Goal: Check status: Check status

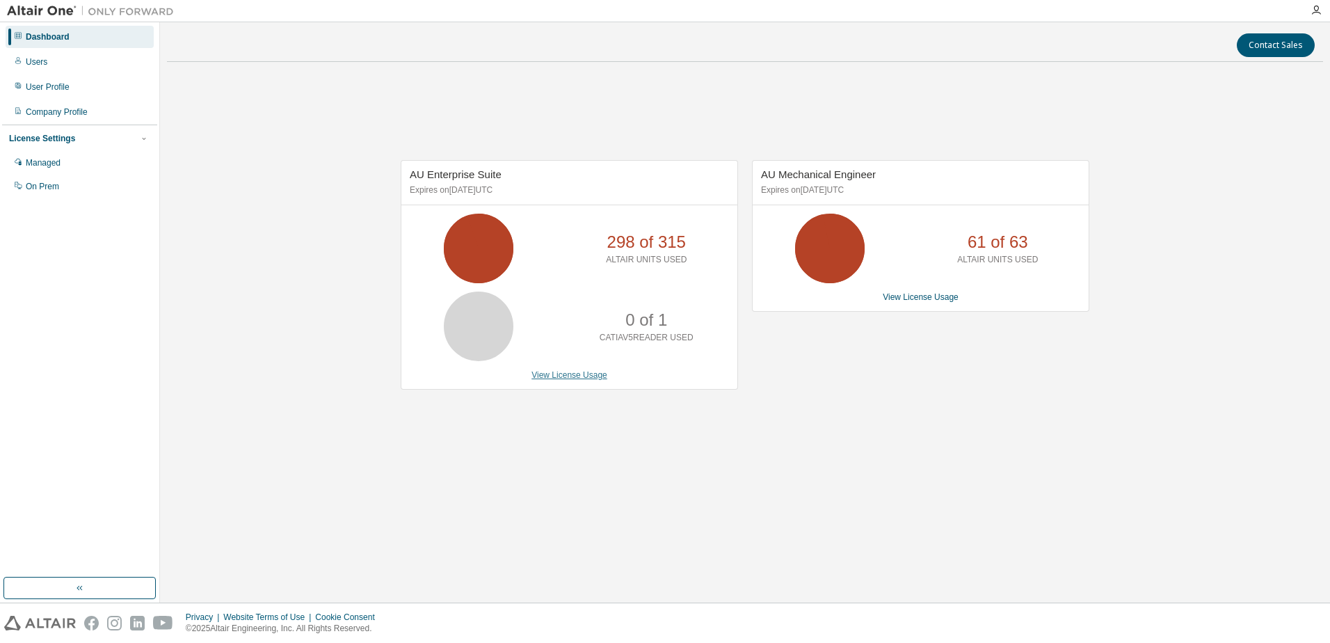
click at [547, 375] on link "View License Usage" at bounding box center [569, 375] width 76 height 10
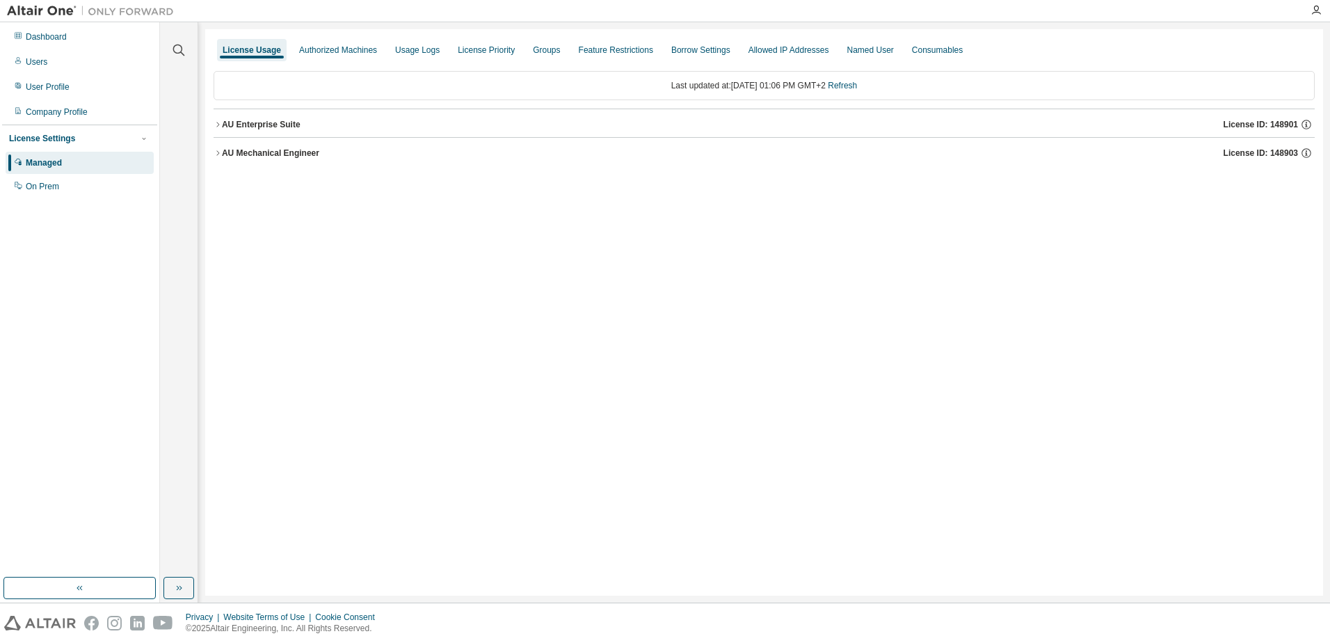
click at [257, 127] on div "AU Enterprise Suite" at bounding box center [261, 124] width 79 height 11
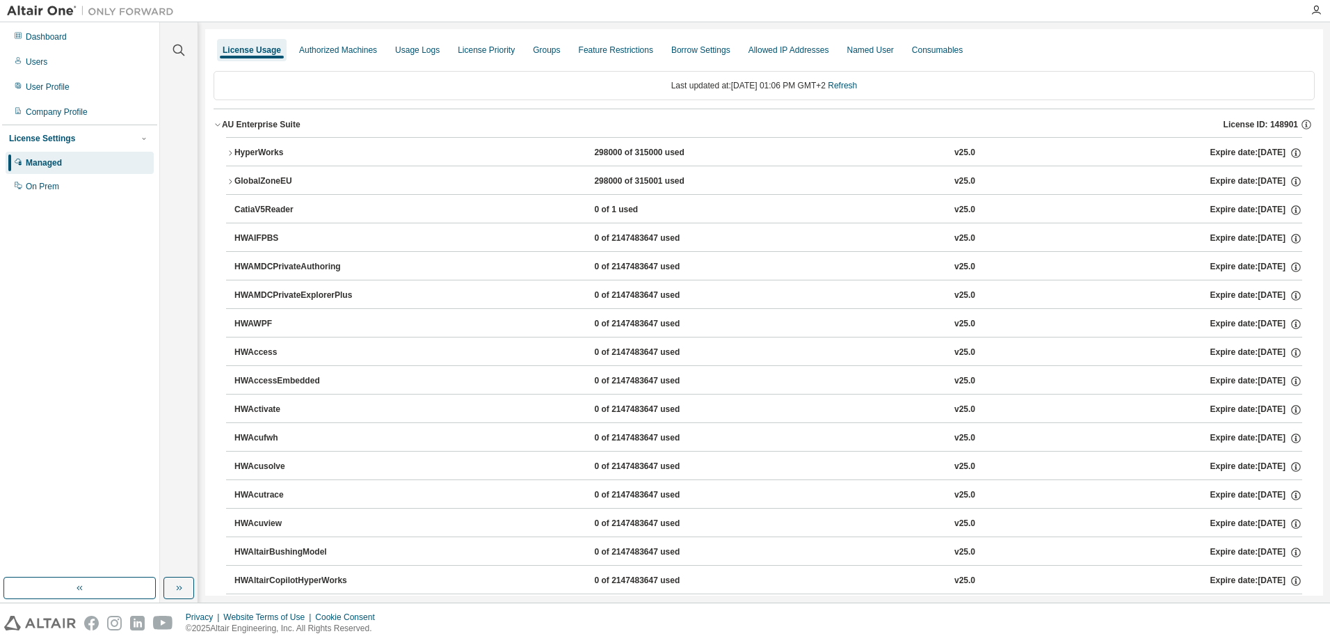
click at [265, 121] on div "AU Enterprise Suite" at bounding box center [261, 124] width 79 height 11
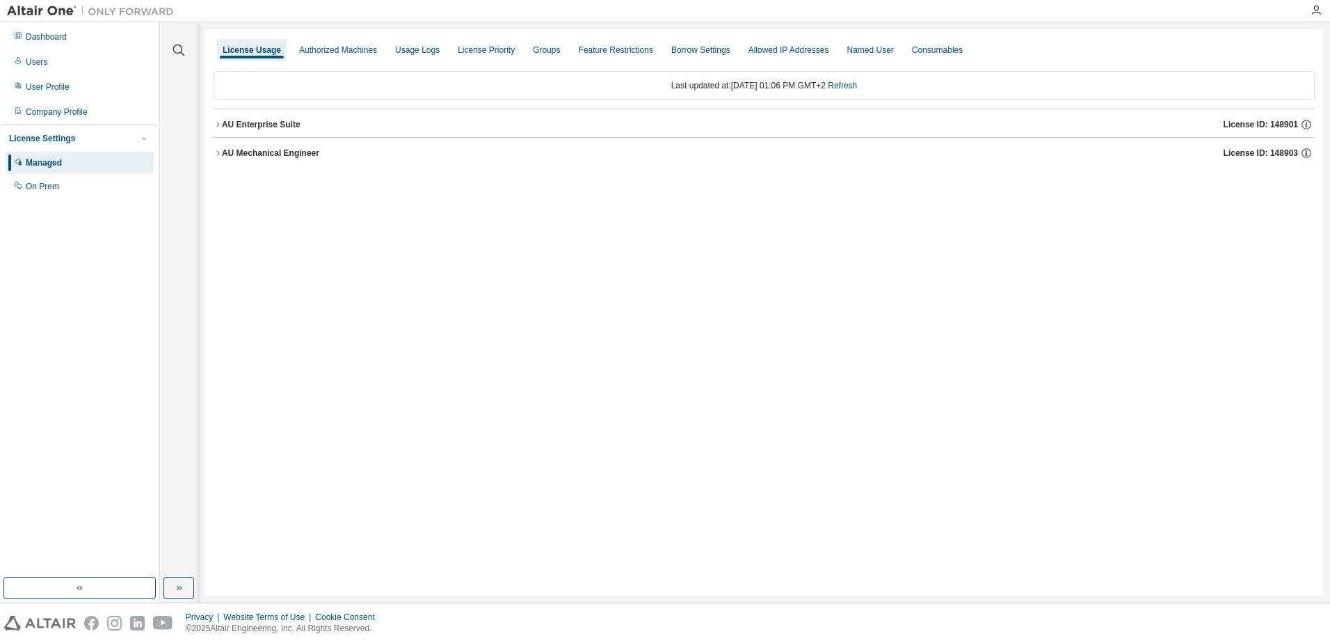
click at [265, 152] on div "AU Mechanical Engineer" at bounding box center [270, 152] width 97 height 11
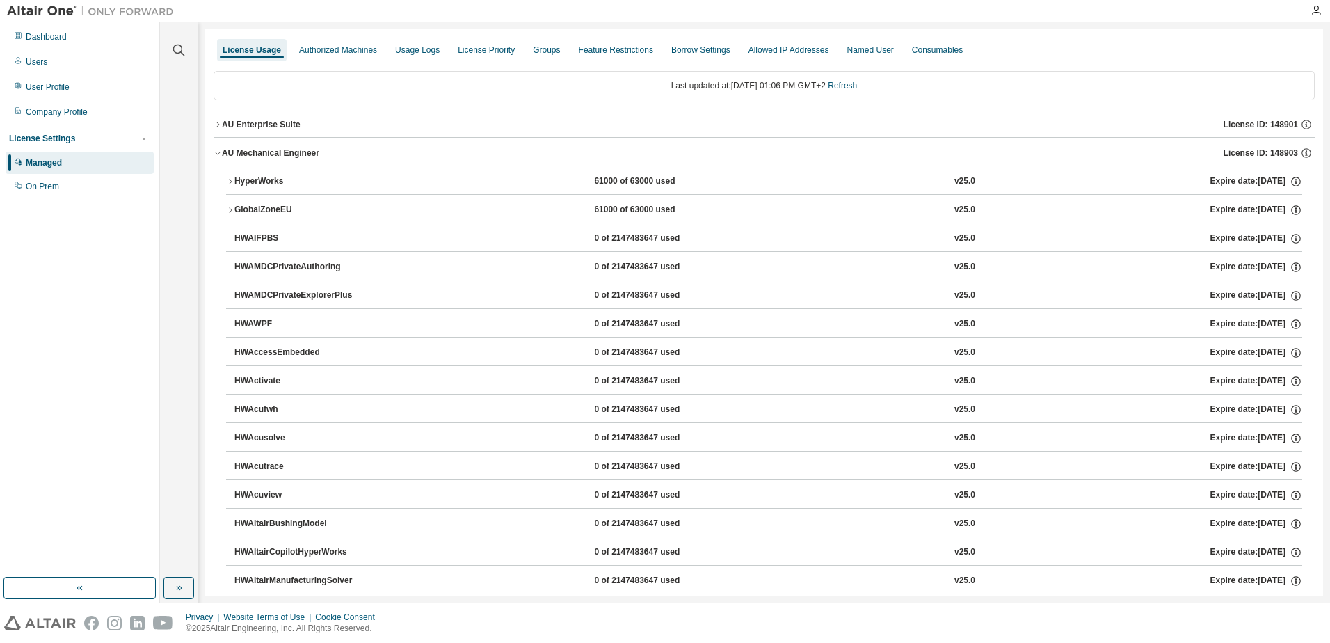
click at [262, 174] on button "HyperWorks 61000 of 63000 used v25.0 Expire date: [DATE]" at bounding box center [764, 181] width 1076 height 31
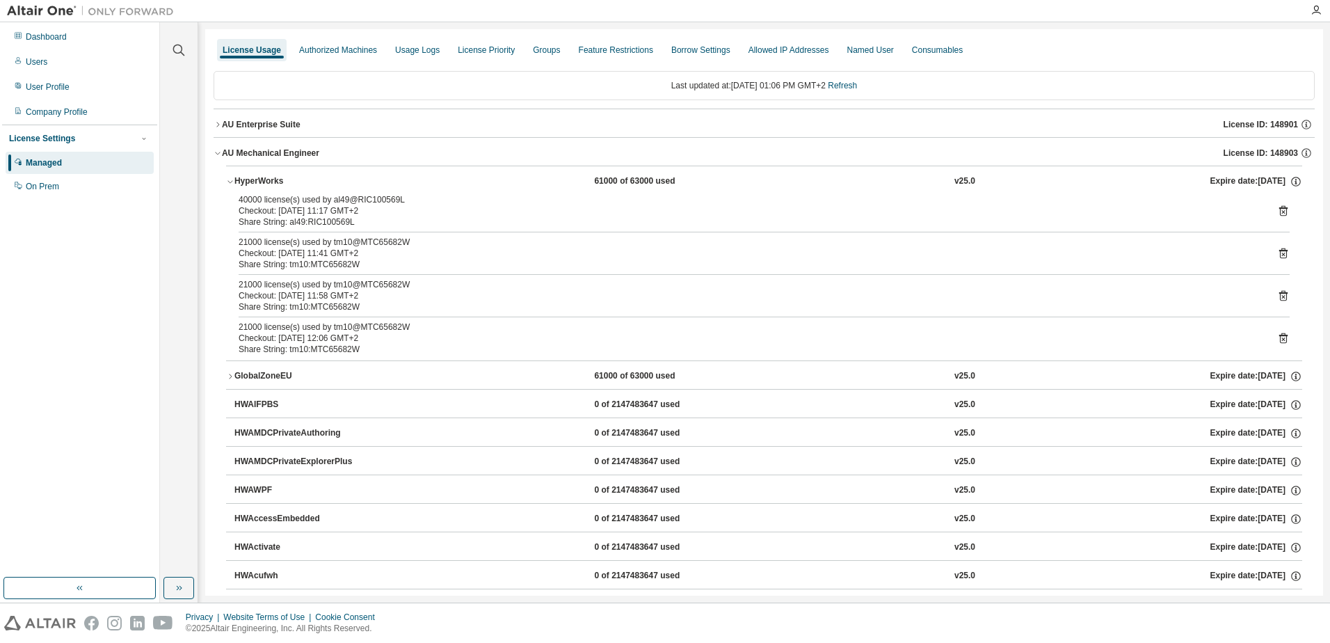
click at [268, 129] on div "AU Enterprise Suite" at bounding box center [261, 124] width 79 height 11
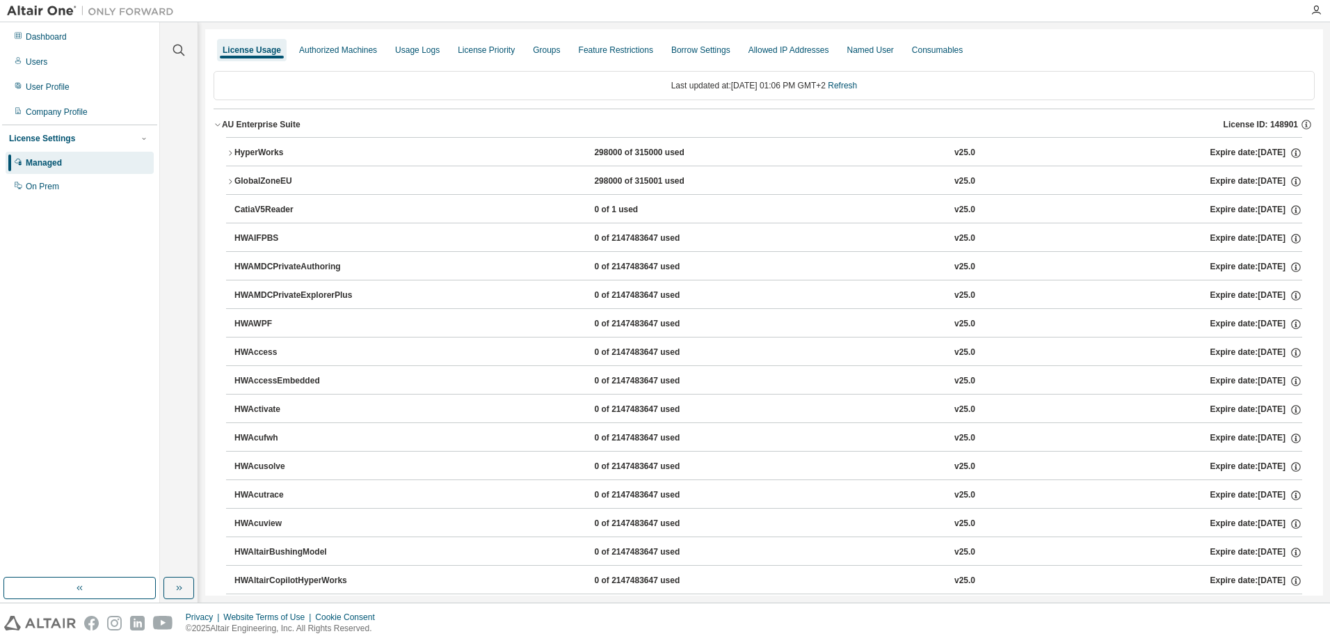
click at [265, 145] on button "HyperWorks 298000 of 315000 used v25.0 Expire date: [DATE]" at bounding box center [764, 153] width 1076 height 31
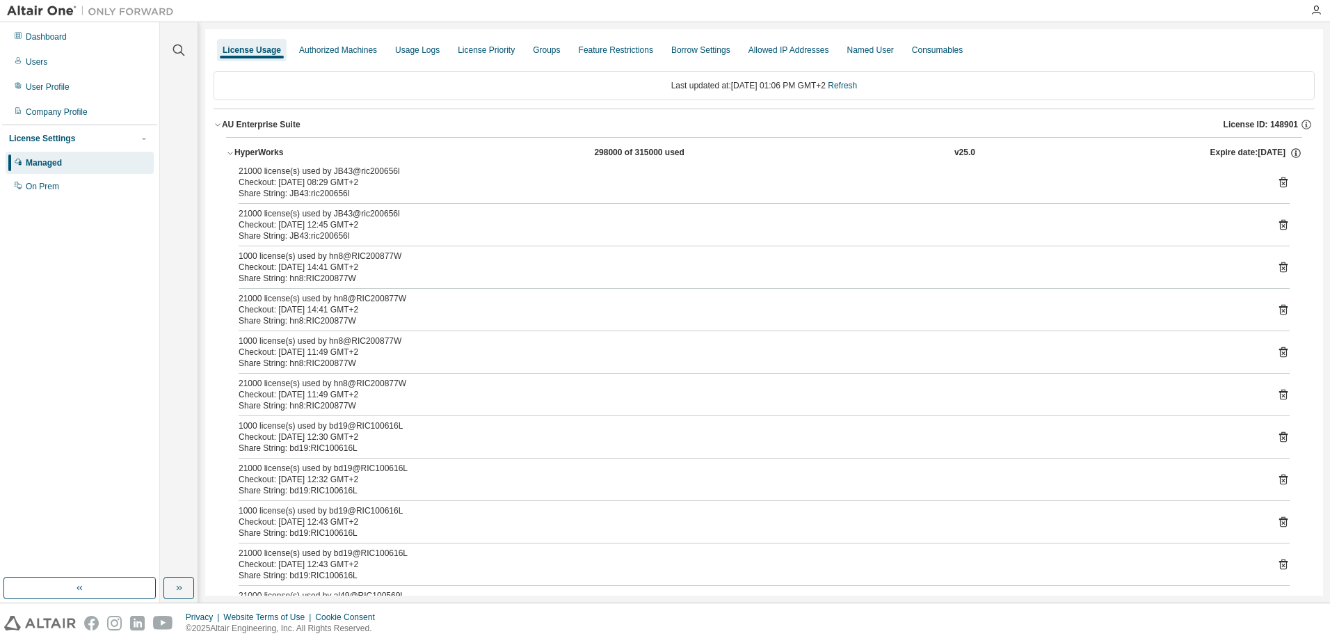
click at [40, 141] on div "License Settings" at bounding box center [42, 138] width 66 height 11
click at [172, 583] on button "button" at bounding box center [178, 588] width 31 height 22
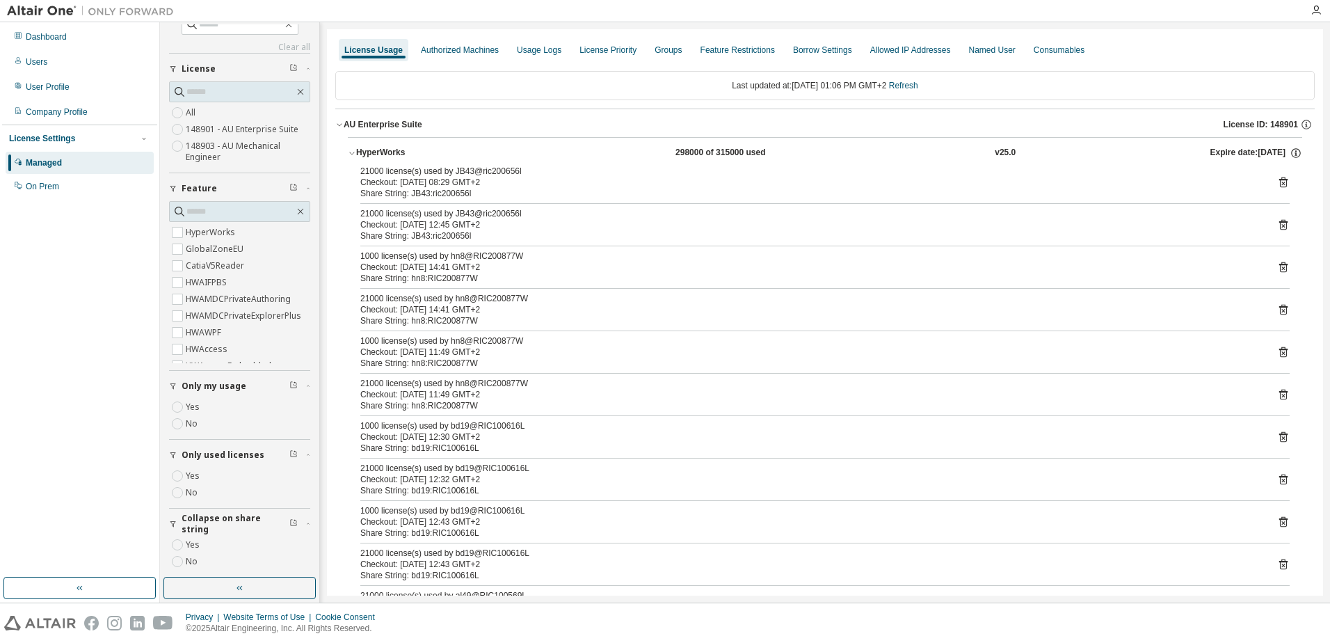
scroll to position [26, 0]
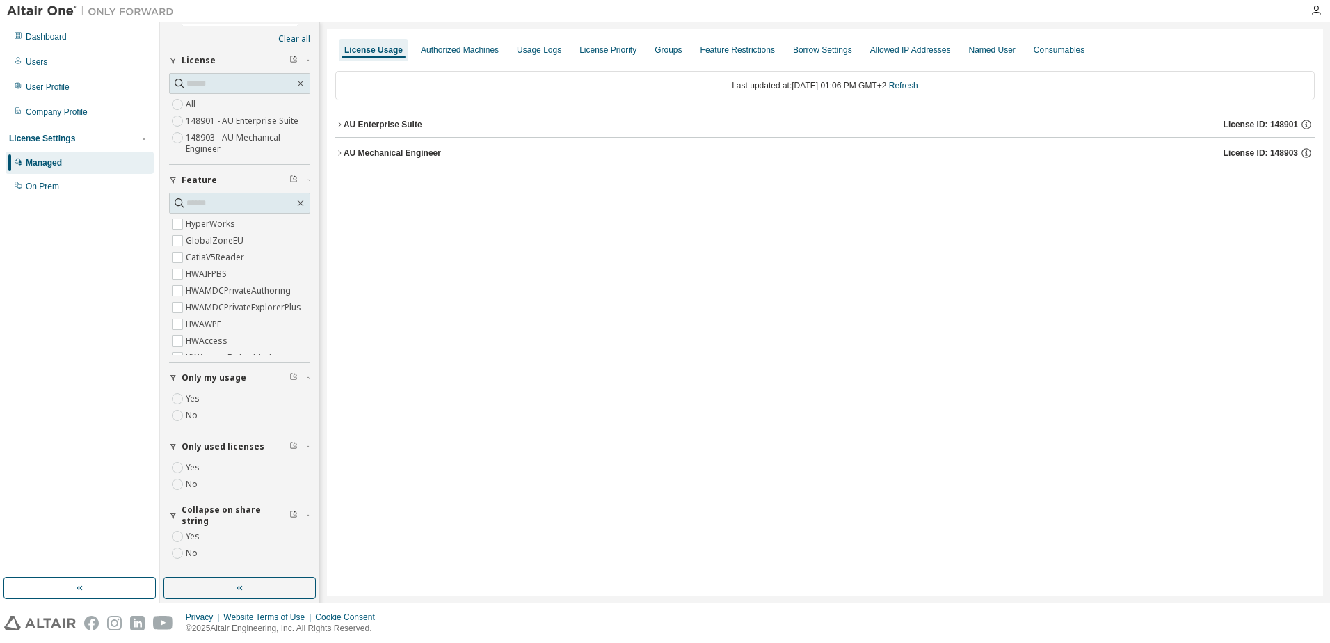
click at [393, 128] on div "AU Enterprise Suite" at bounding box center [383, 124] width 79 height 11
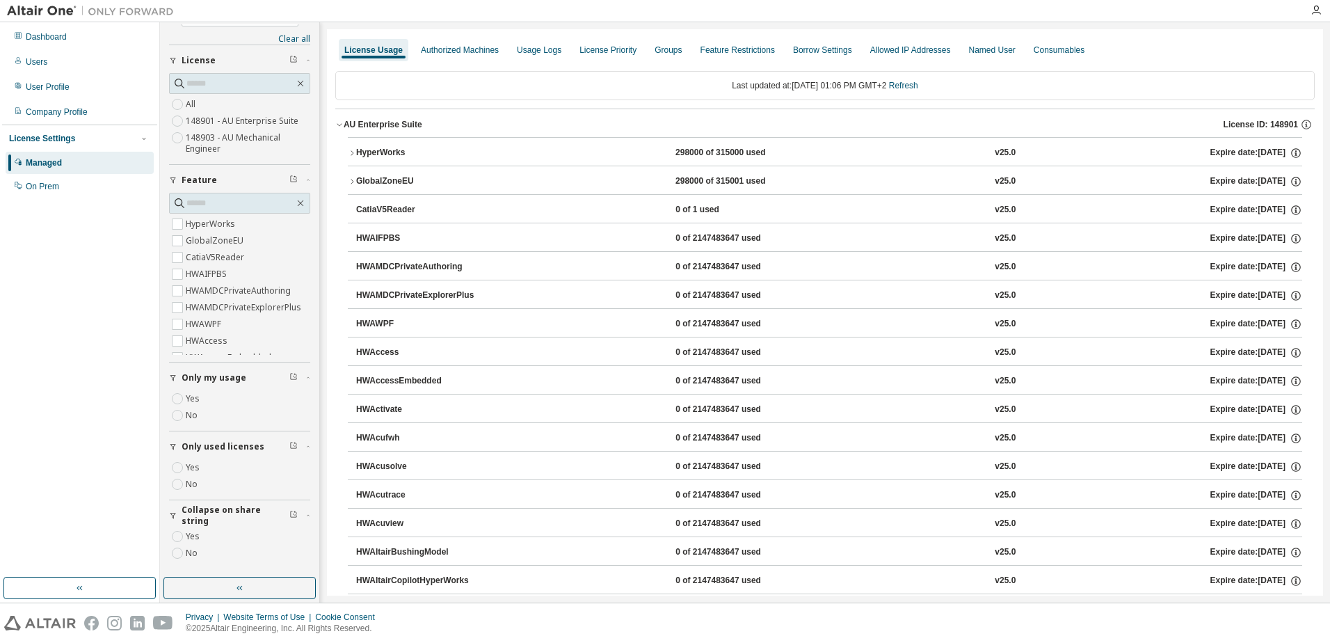
click at [395, 150] on div "HyperWorks" at bounding box center [418, 153] width 125 height 13
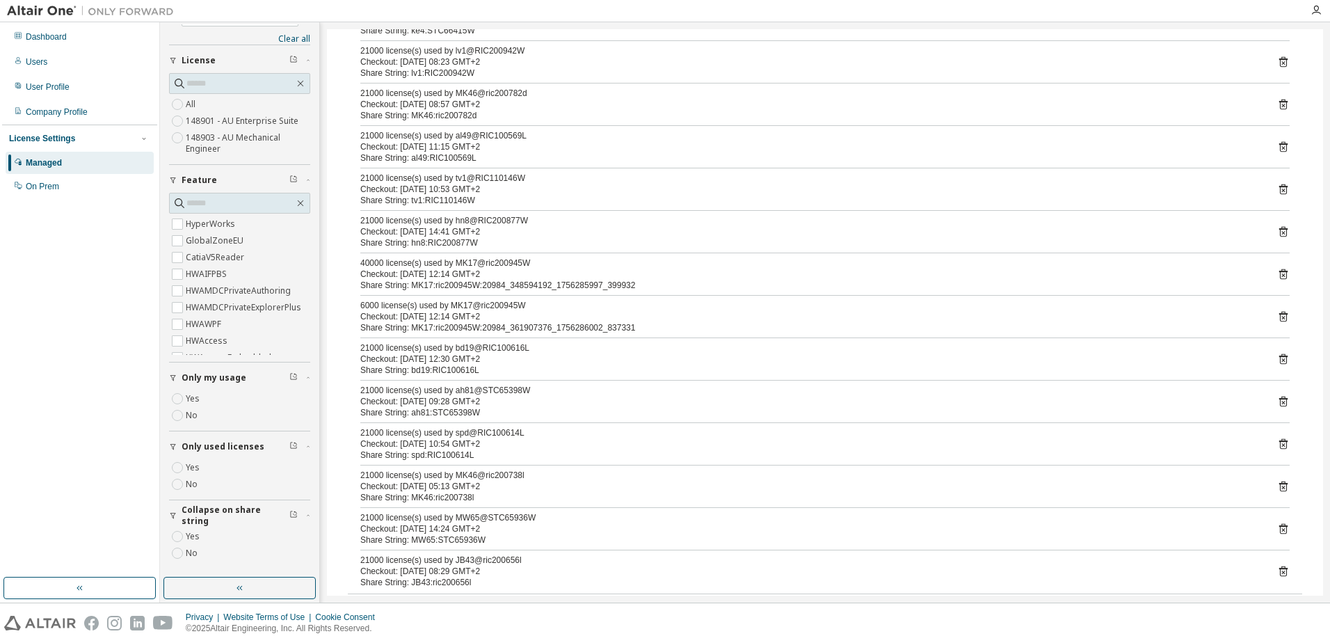
scroll to position [209, 0]
